Goal: Information Seeking & Learning: Learn about a topic

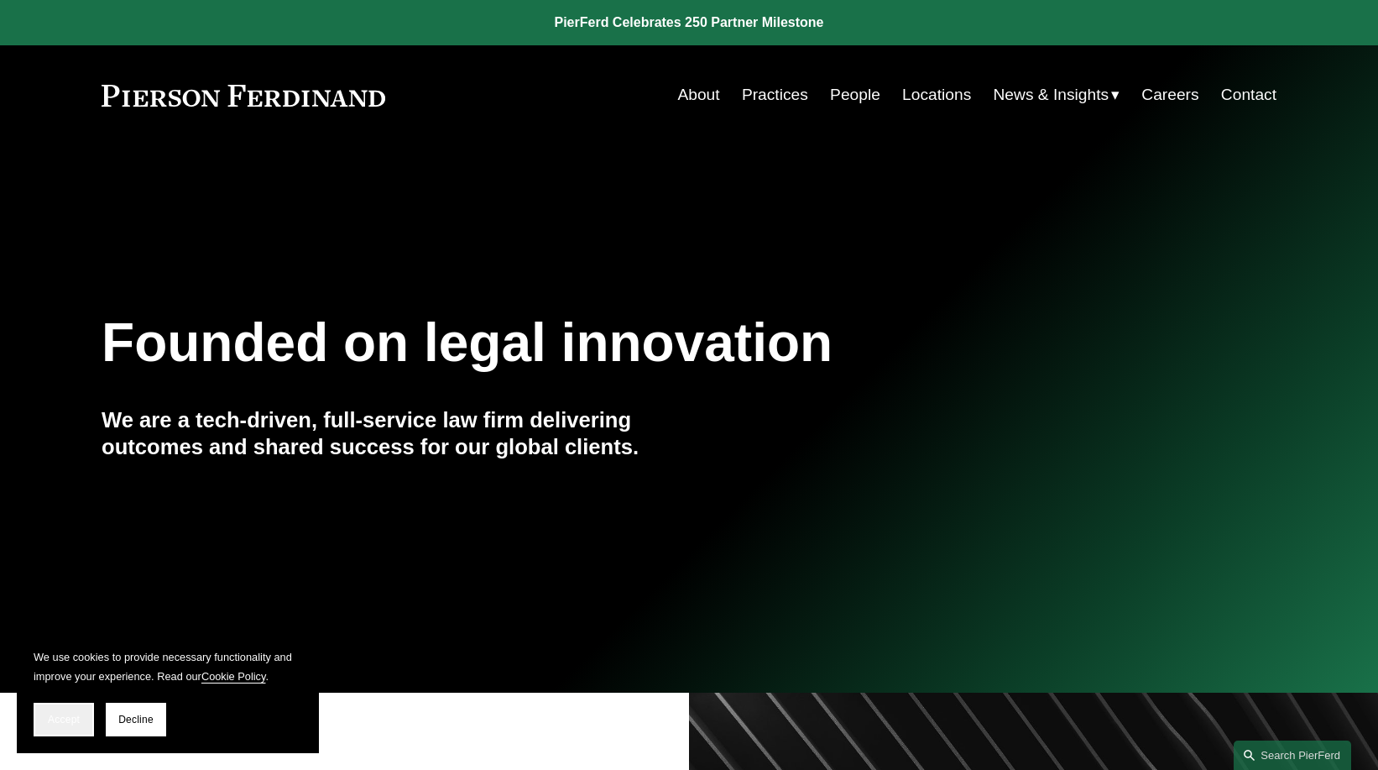
click at [77, 723] on span "Accept" at bounding box center [64, 719] width 32 height 12
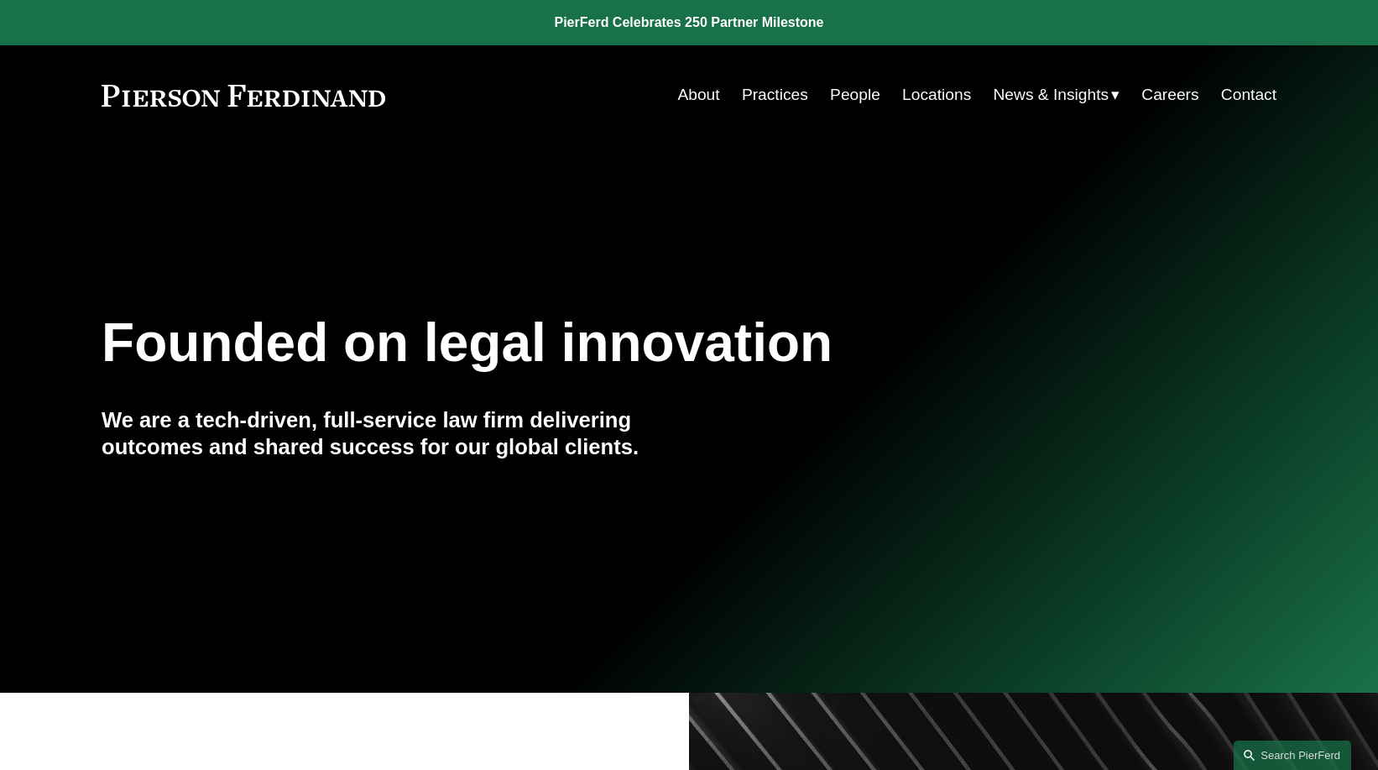
click at [917, 93] on link "Locations" at bounding box center [936, 95] width 69 height 32
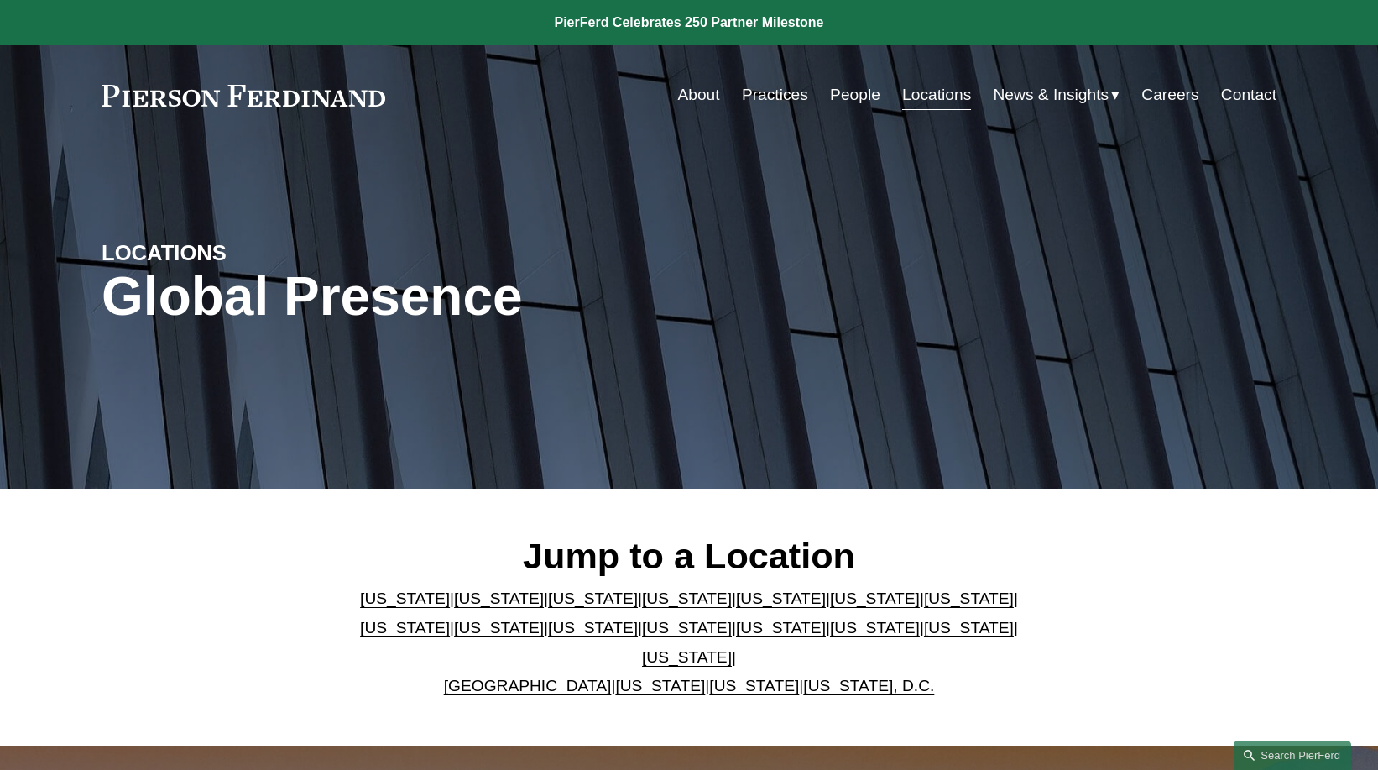
click at [848, 97] on link "People" at bounding box center [855, 95] width 50 height 32
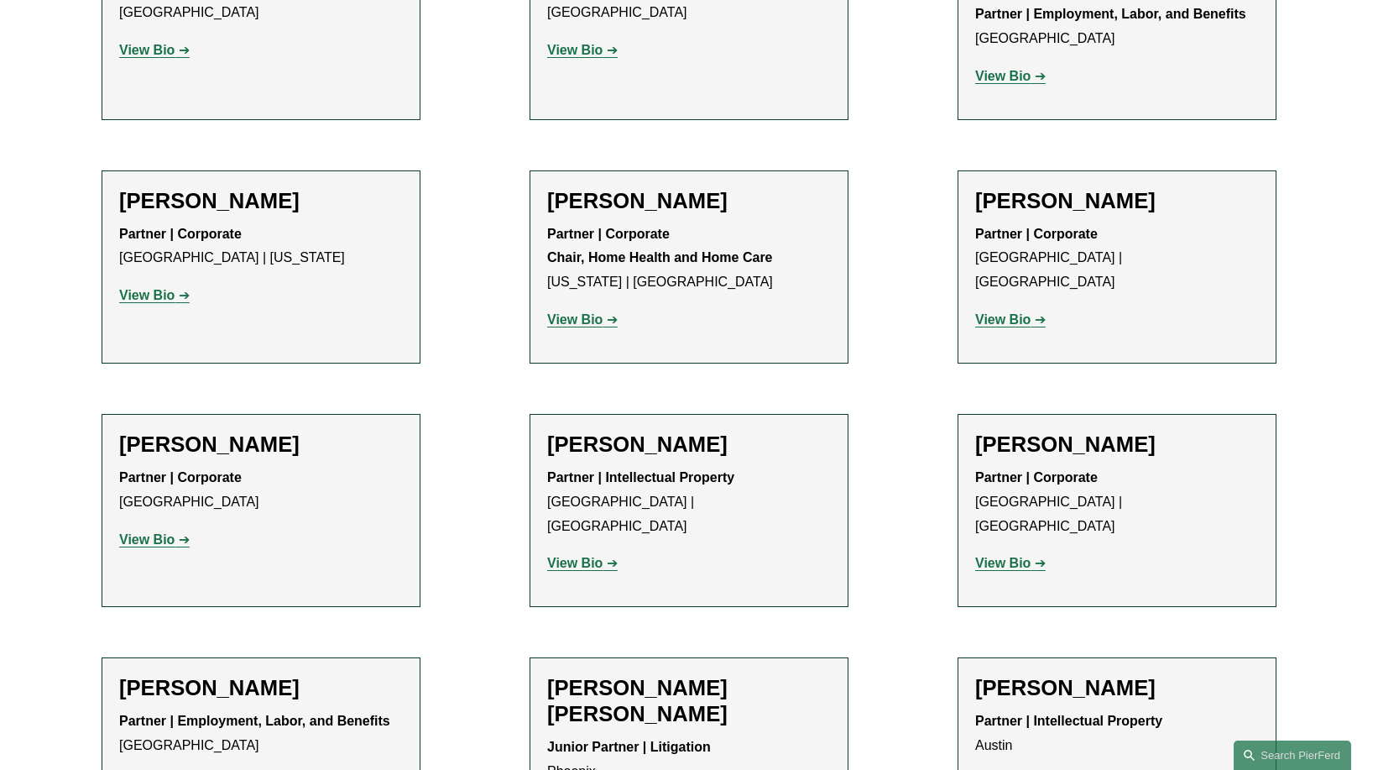
scroll to position [1259, 0]
click at [586, 555] on strong "View Bio" at bounding box center [574, 562] width 55 height 14
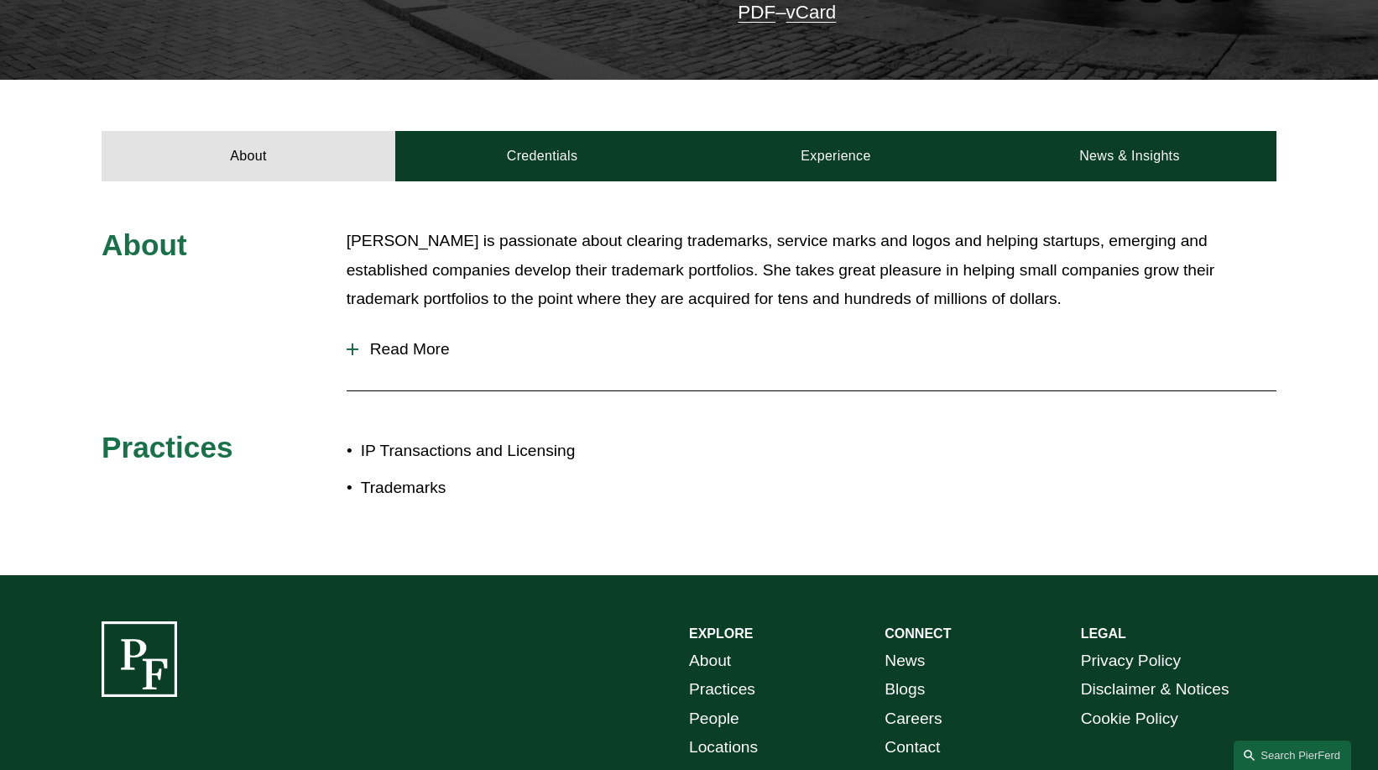
scroll to position [504, 0]
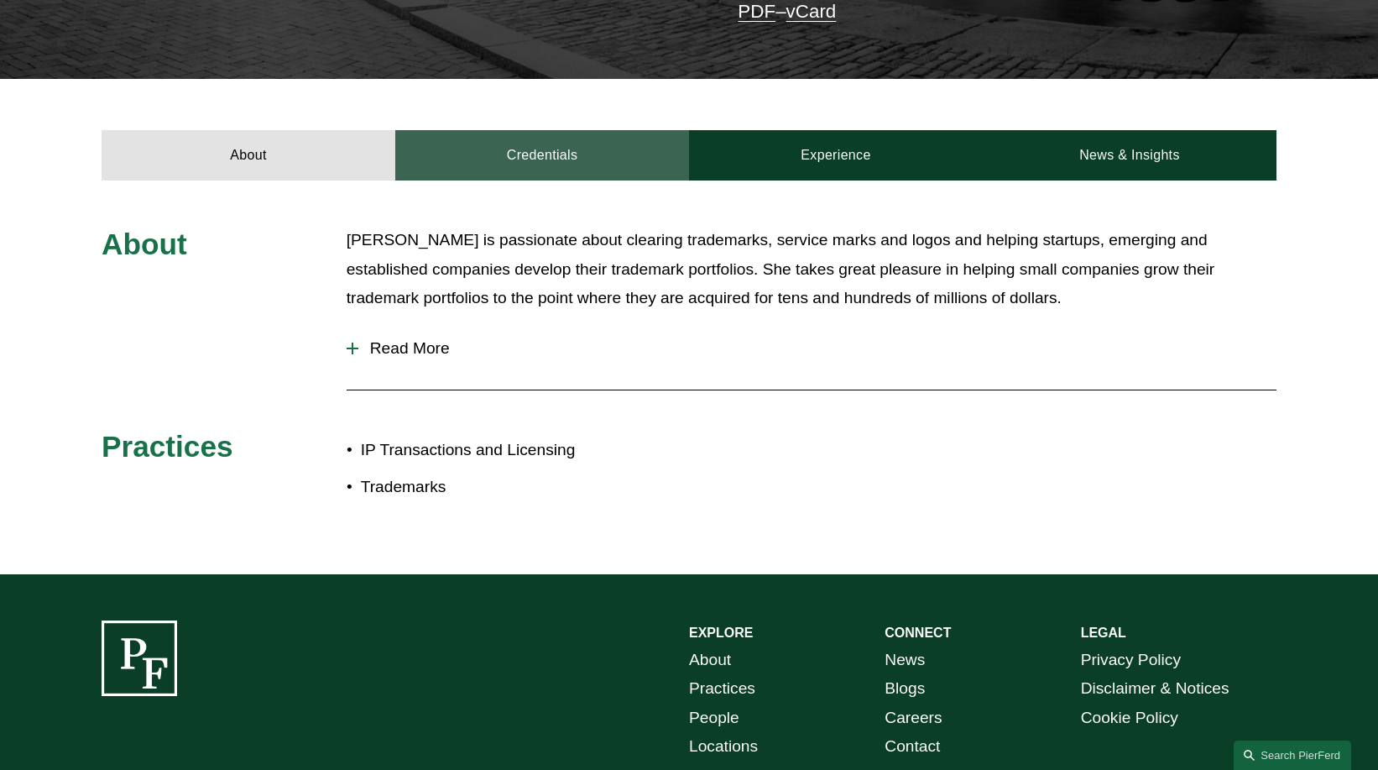
click at [528, 133] on link "Credentials" at bounding box center [542, 155] width 294 height 50
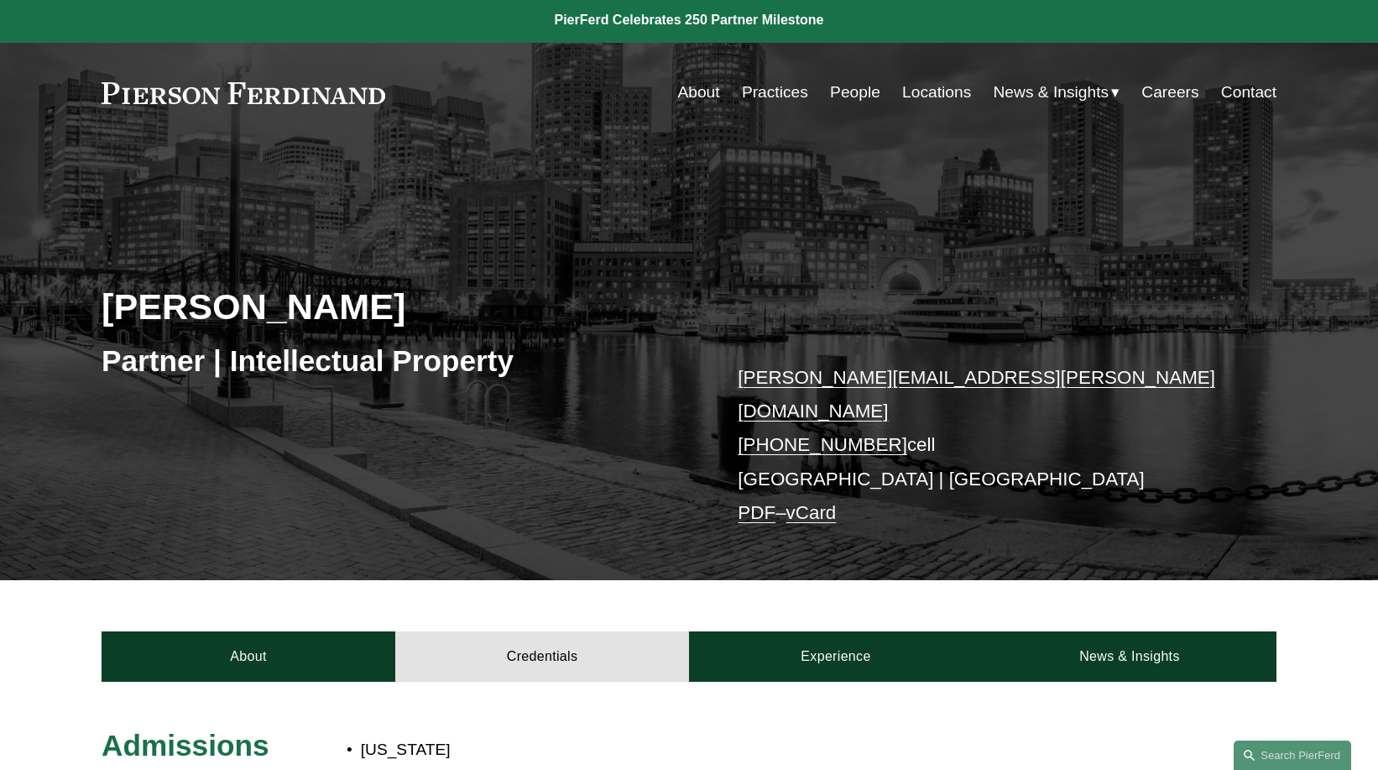
scroll to position [0, 0]
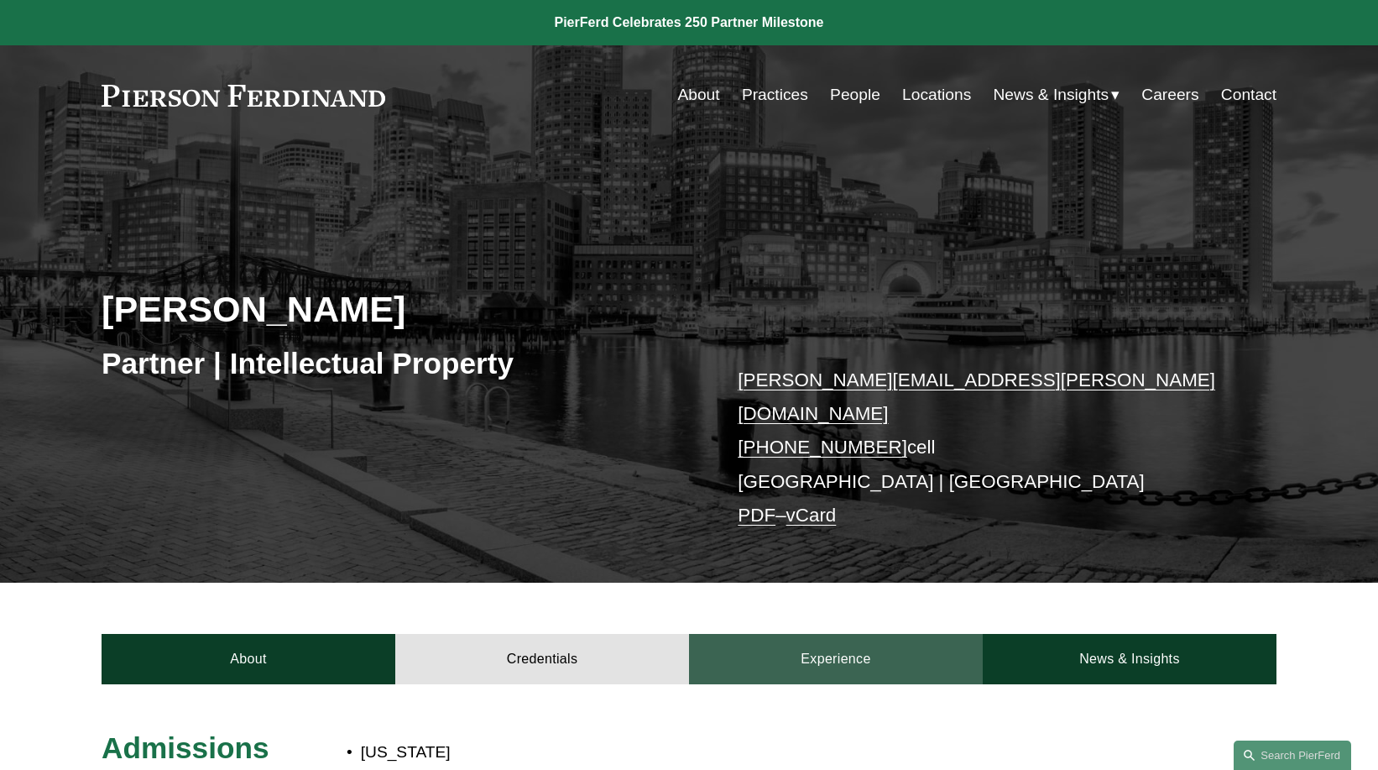
click at [871, 650] on link "Experience" at bounding box center [836, 659] width 294 height 50
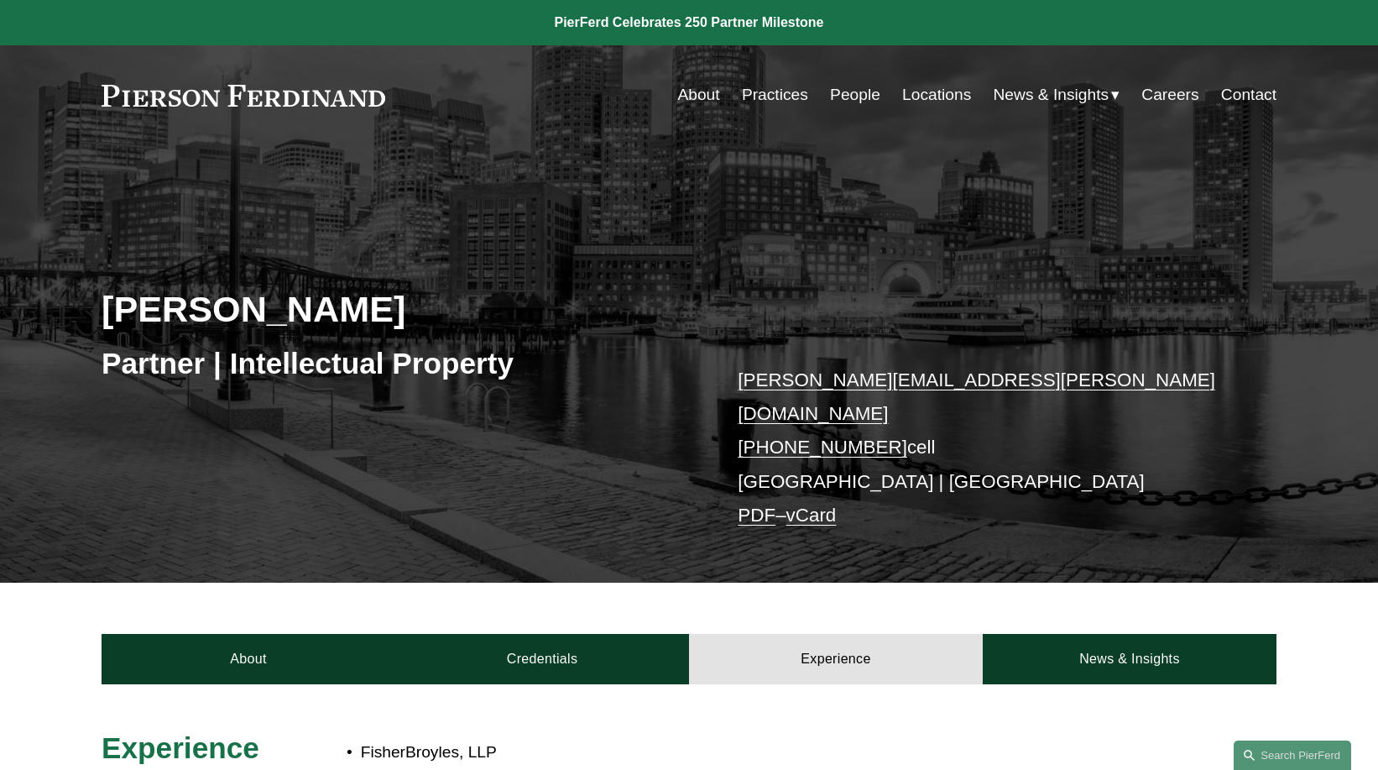
click at [688, 97] on link "About" at bounding box center [698, 95] width 42 height 32
